Goal: Task Accomplishment & Management: Use online tool/utility

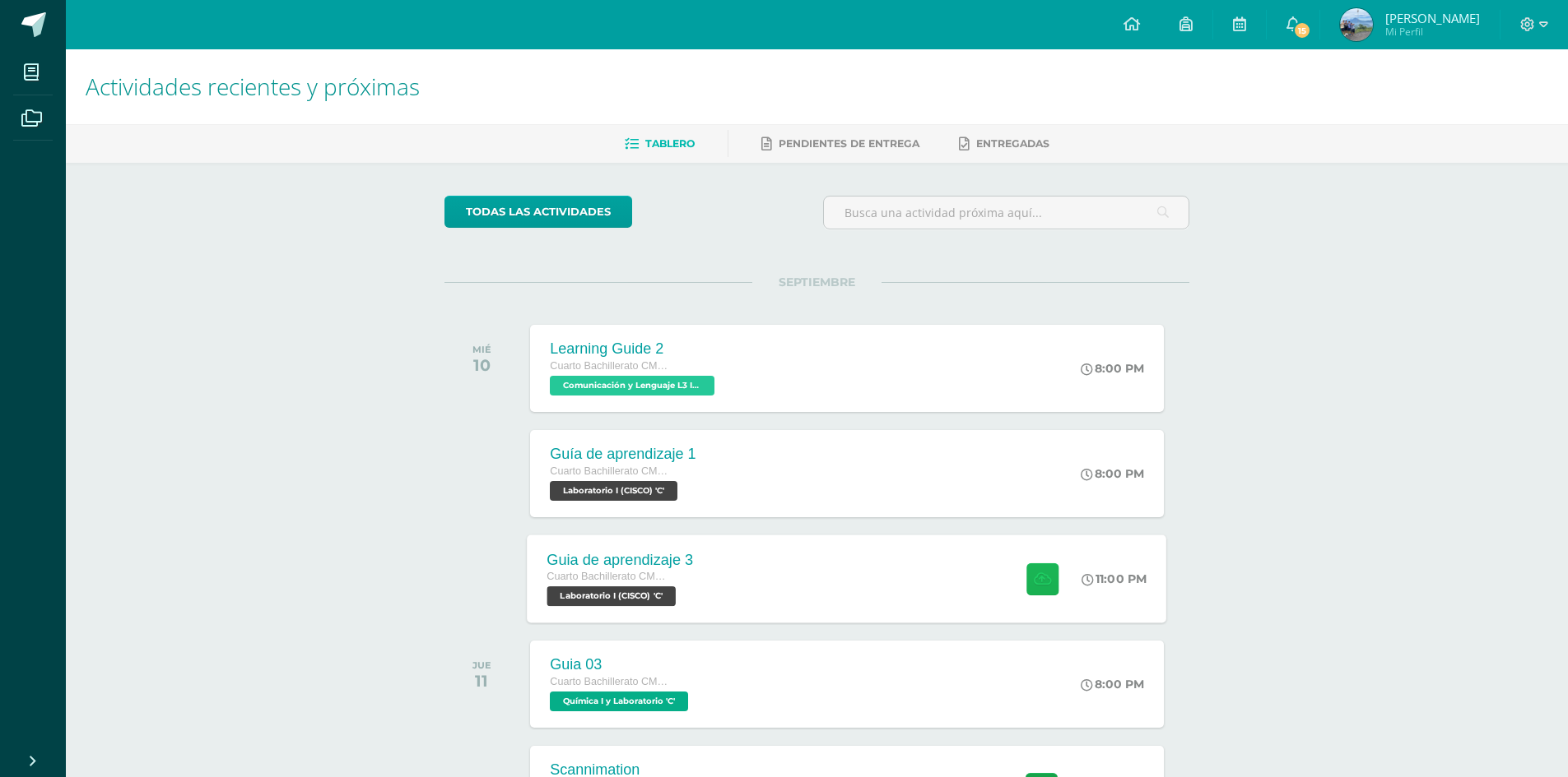
click at [1042, 587] on button at bounding box center [1042, 578] width 33 height 33
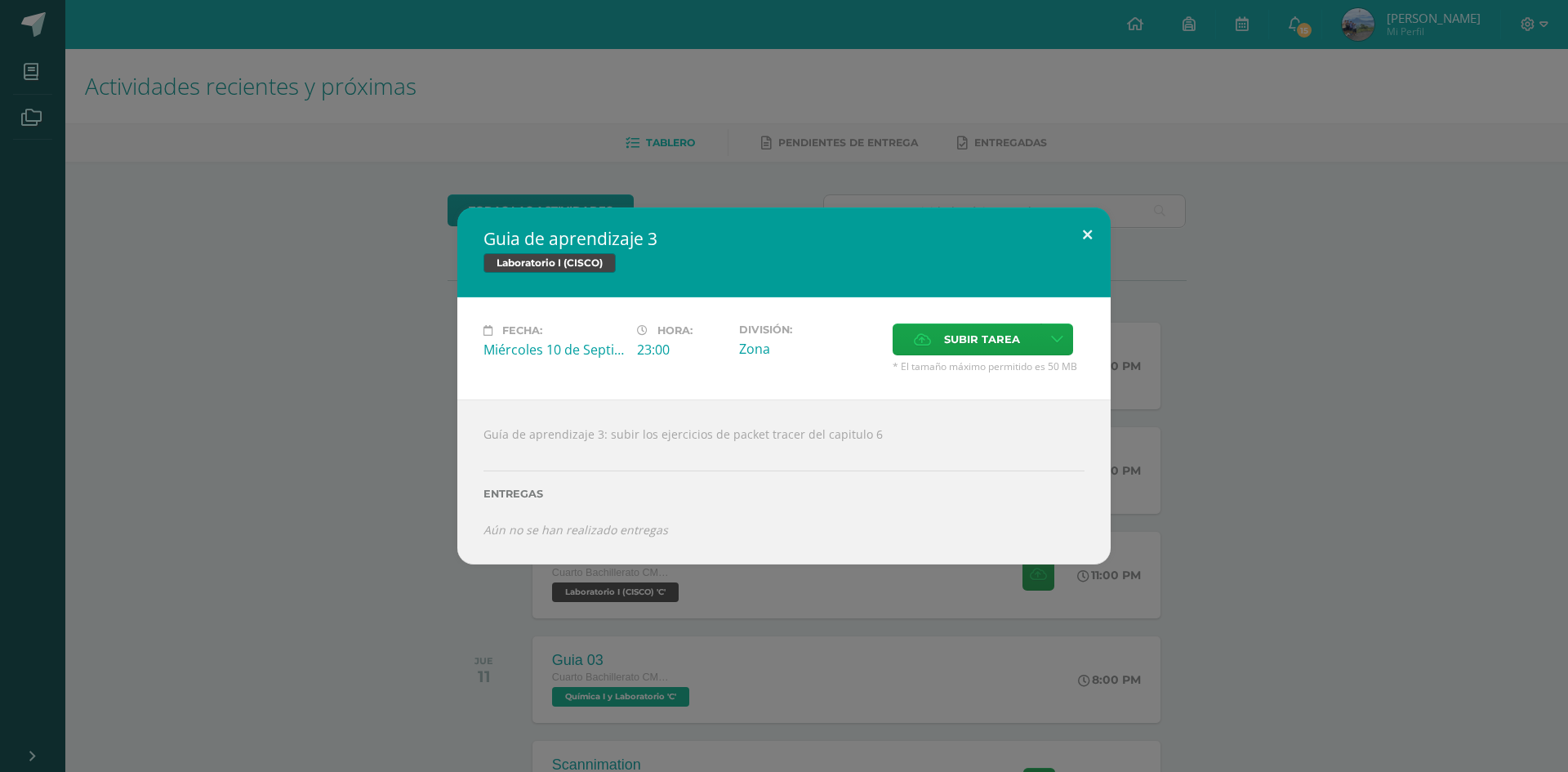
click at [1082, 238] on button at bounding box center [1087, 235] width 46 height 55
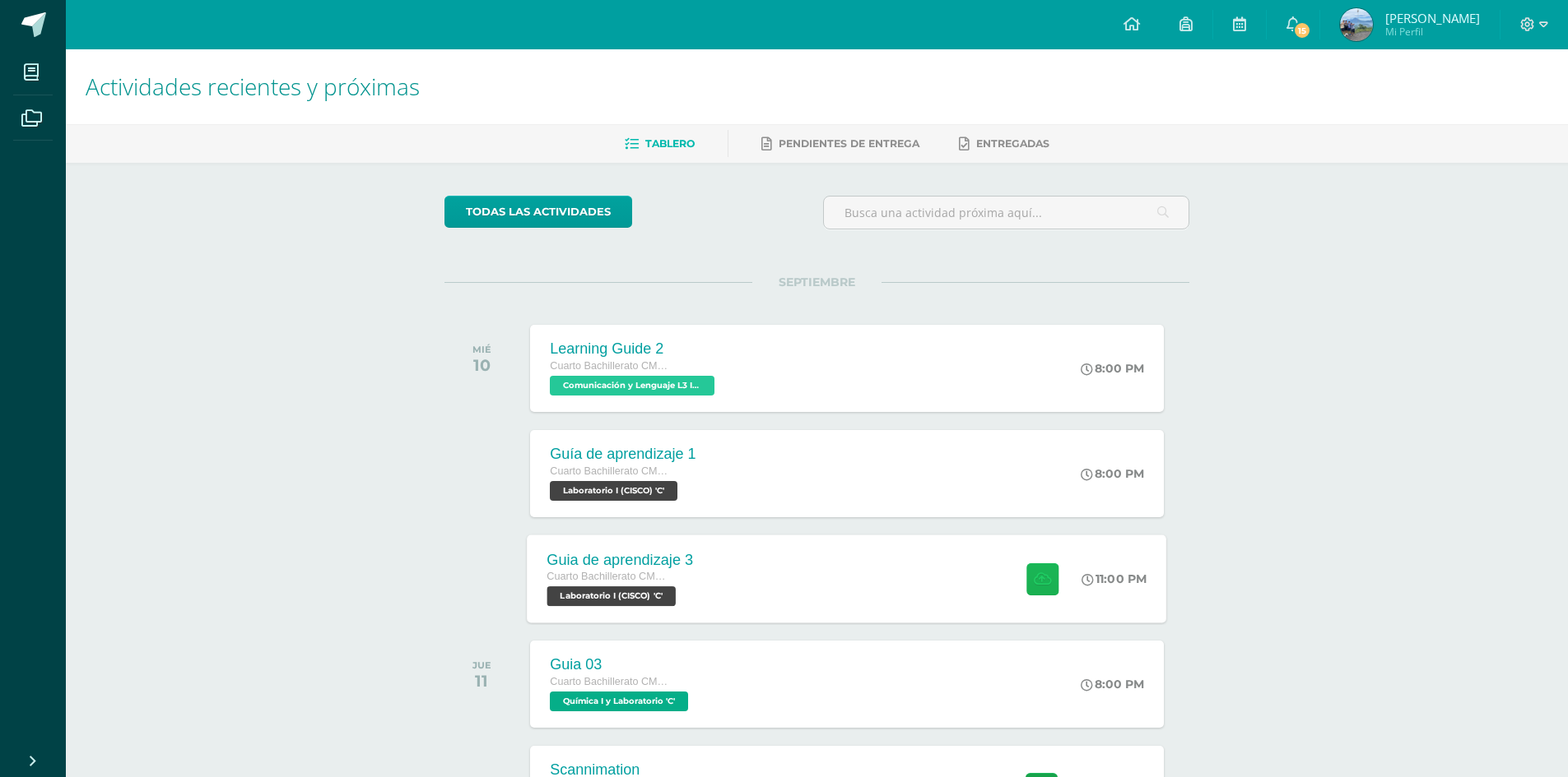
click at [1026, 595] on button at bounding box center [1042, 578] width 33 height 33
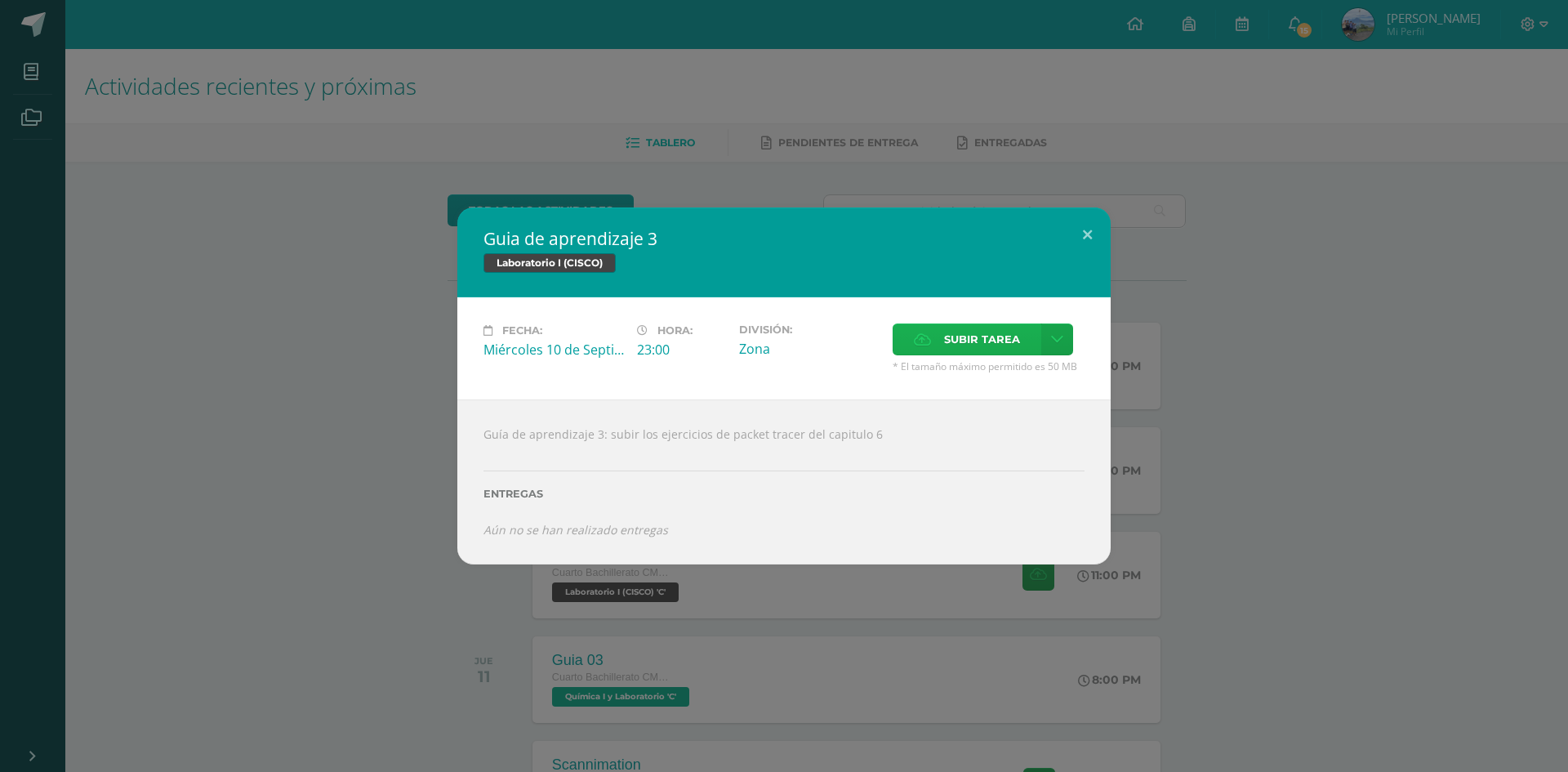
click at [973, 334] on span "Subir tarea" at bounding box center [982, 339] width 76 height 30
click at [0, 0] on input "Subir tarea" at bounding box center [0, 0] width 0 height 0
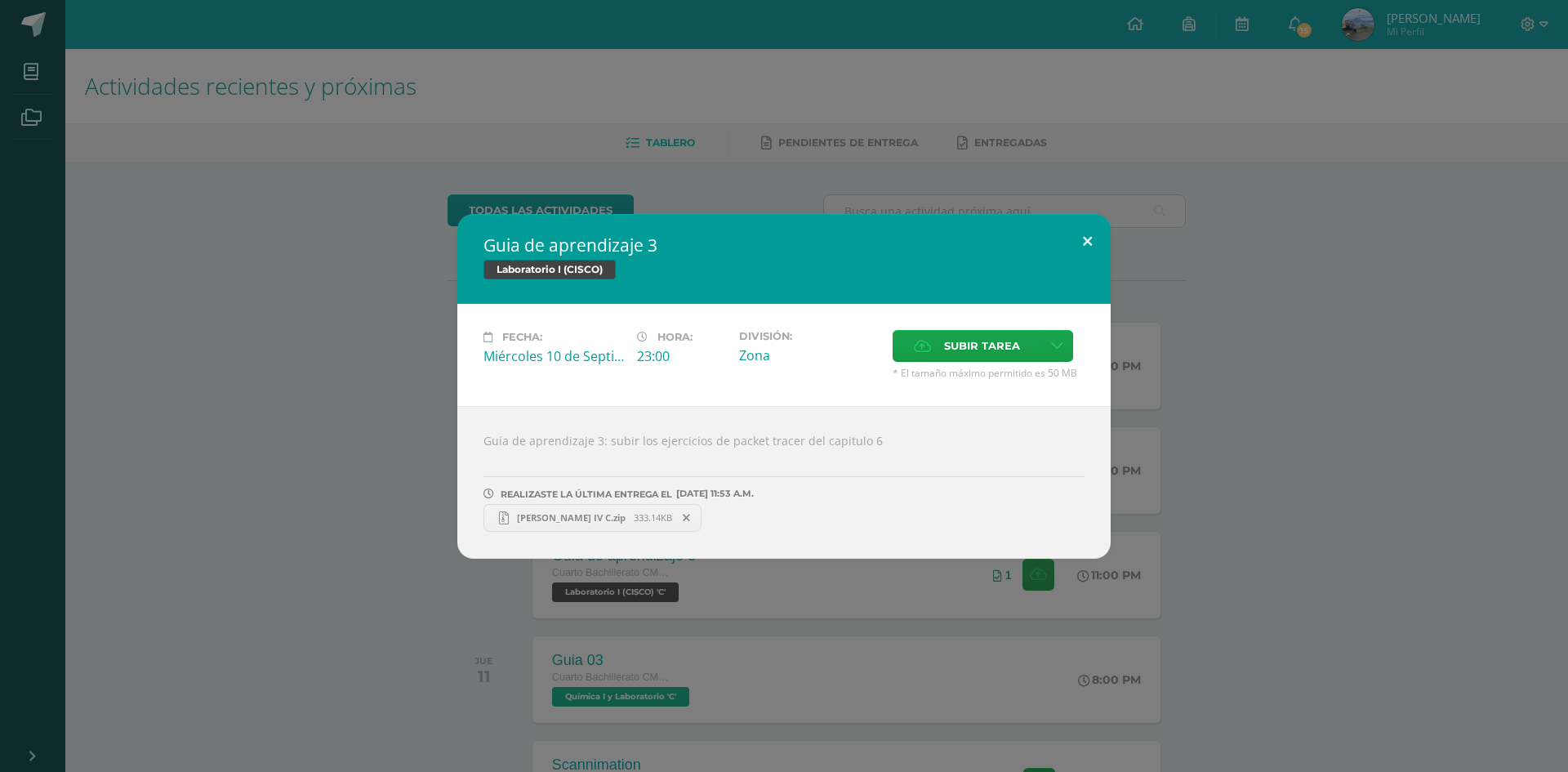
click at [1089, 241] on button at bounding box center [1087, 242] width 46 height 55
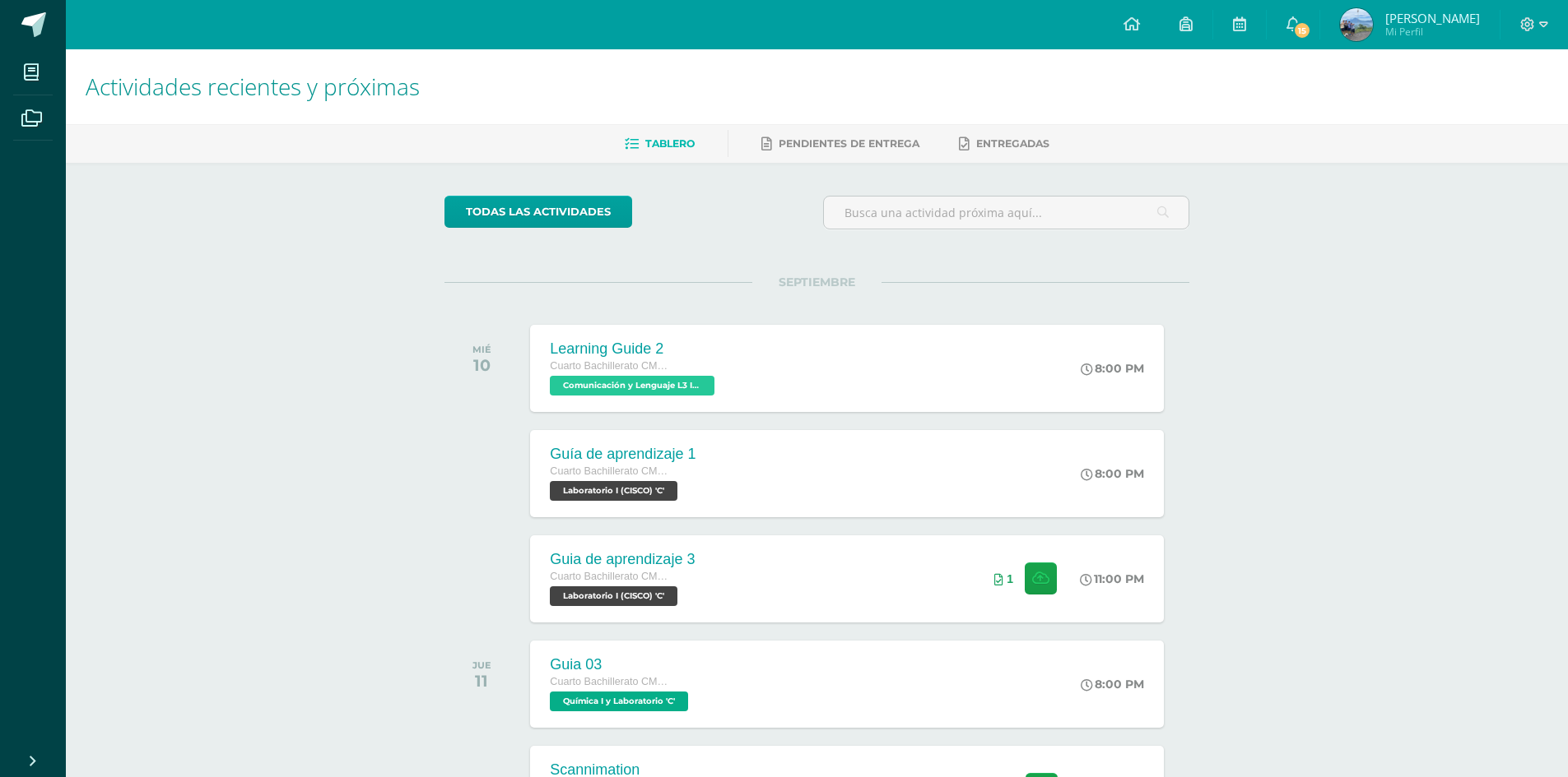
click at [1348, 391] on div "Actividades recientes y próximas Tablero Pendientes de entrega Entregadas todas…" at bounding box center [817, 546] width 1502 height 993
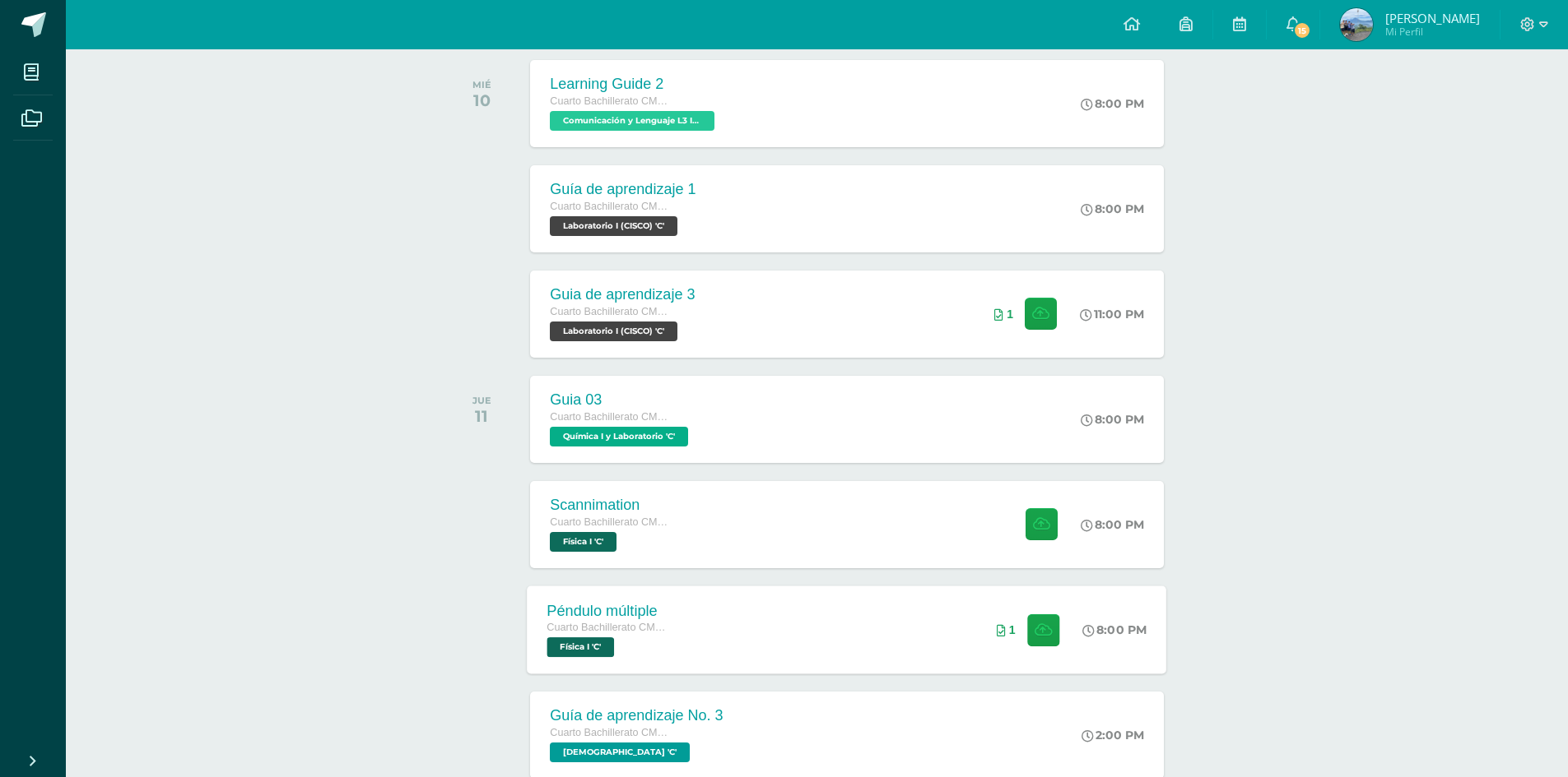
click at [963, 612] on div "Péndulo múltiple Cuarto Bachillerato CMP Bachillerato en CCLL con Orientación e…" at bounding box center [847, 629] width 640 height 88
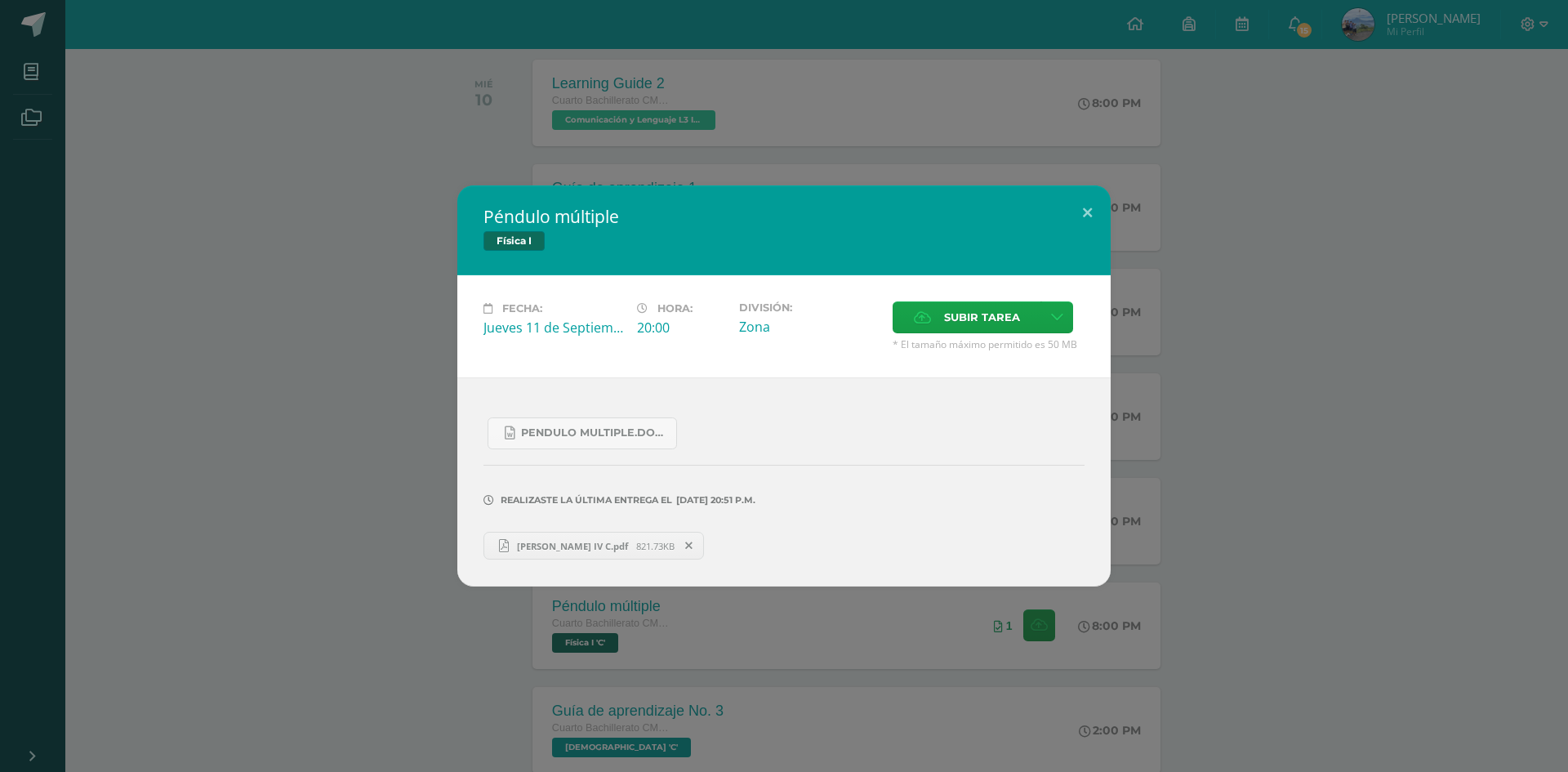
click at [611, 535] on link "[PERSON_NAME] IV C.pdf 821.73KB" at bounding box center [593, 546] width 221 height 28
click at [1090, 210] on button at bounding box center [1087, 213] width 46 height 55
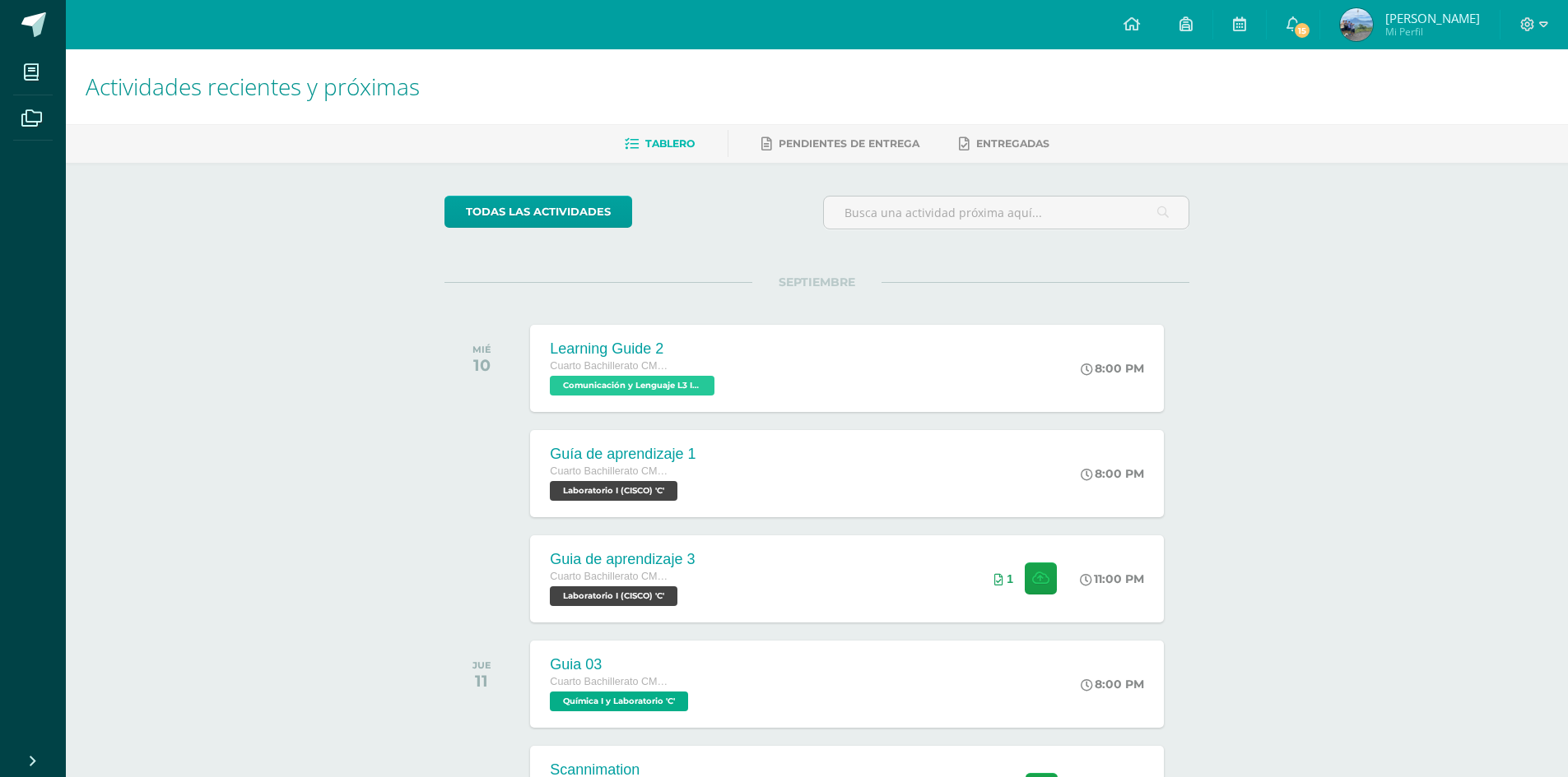
scroll to position [0, 0]
